Goal: Transaction & Acquisition: Purchase product/service

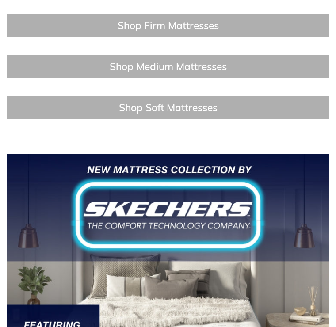
scroll to position [895, 0]
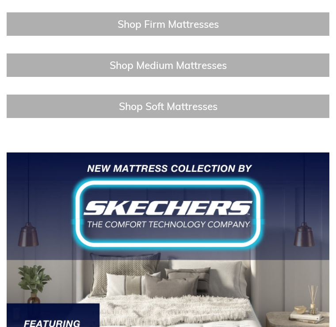
click at [238, 63] on h4 "Shop Medium Mattresses" at bounding box center [168, 65] width 323 height 23
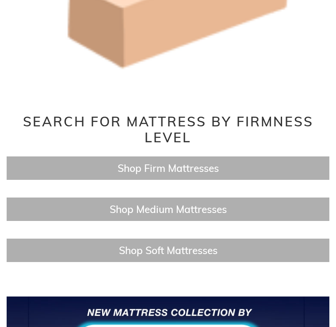
scroll to position [750, 0]
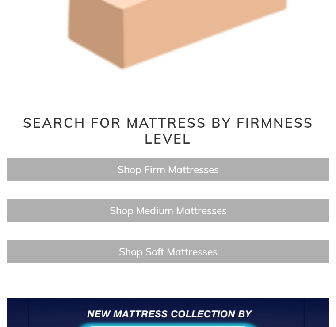
click at [225, 215] on span "Shop Medium Mattresses" at bounding box center [168, 210] width 117 height 13
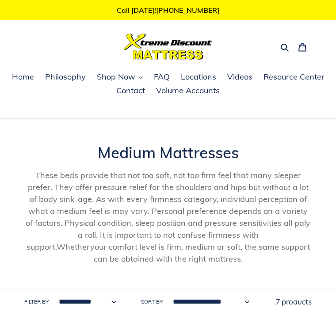
click at [287, 44] on icon "button" at bounding box center [285, 47] width 9 height 9
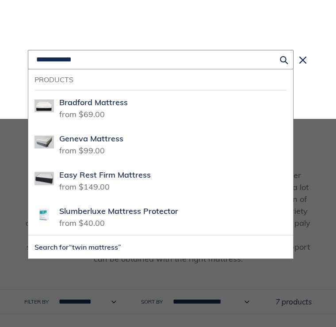
type input "**********"
click at [161, 247] on button "Search for “twin mattress”" at bounding box center [160, 247] width 265 height 23
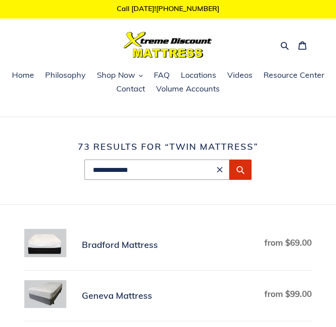
scroll to position [4, 0]
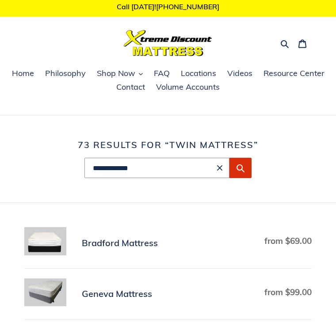
click at [58, 246] on link "Bradford Mattress" at bounding box center [168, 242] width 288 height 31
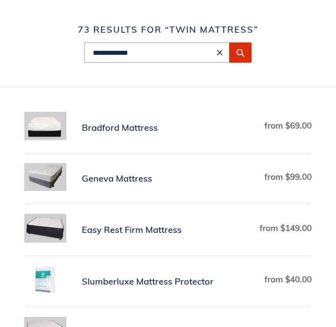
click at [154, 192] on link "Geneva Mattress" at bounding box center [168, 178] width 288 height 31
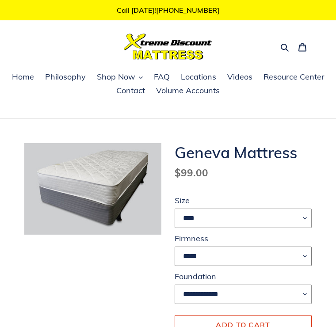
click at [307, 251] on select "*****" at bounding box center [243, 256] width 137 height 19
